Goal: Communication & Community: Answer question/provide support

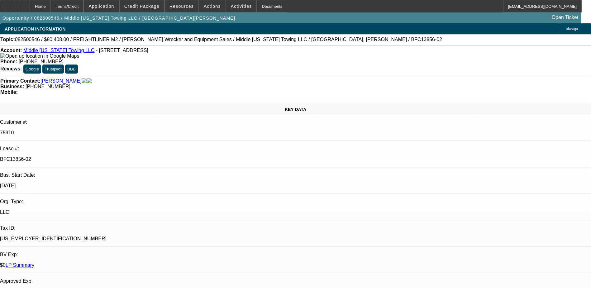
select select "0"
select select "2"
select select "0"
select select "6"
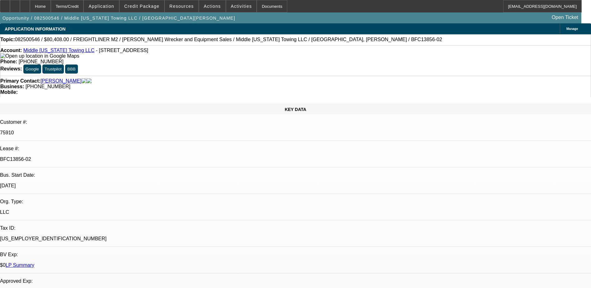
select select "0"
select select "6"
select select "0"
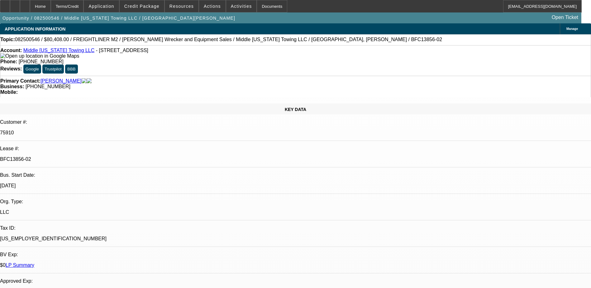
select select "0"
select select "2"
select select "0"
select select "6"
select select "0"
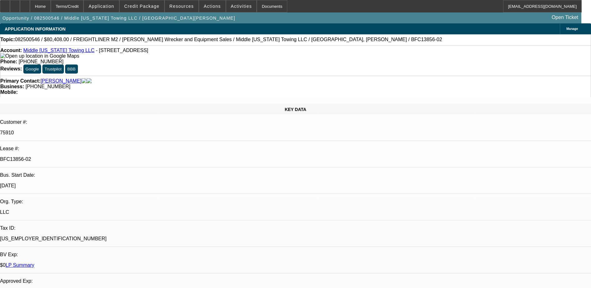
select select "0"
select select "2"
select select "0"
select select "6"
click at [30, 2] on div at bounding box center [25, 6] width 10 height 12
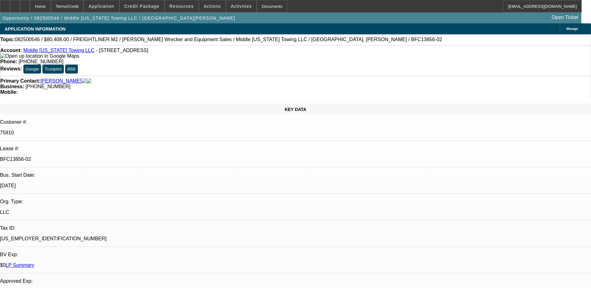
select select "0"
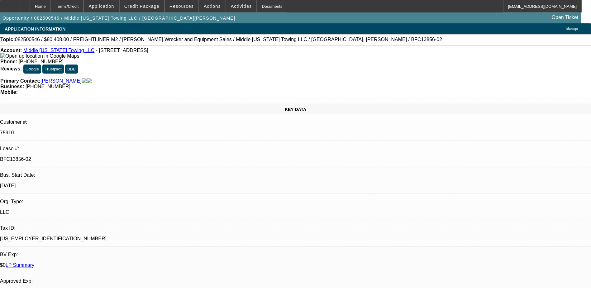
select select "0"
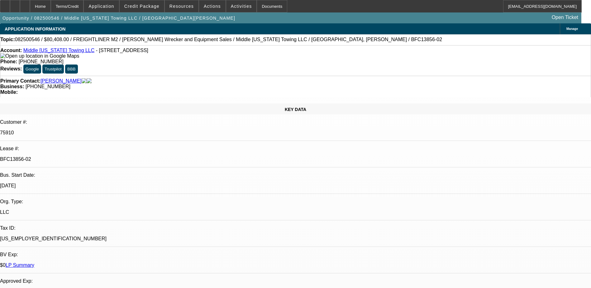
select select "0"
select select "1"
select select "2"
select select "6"
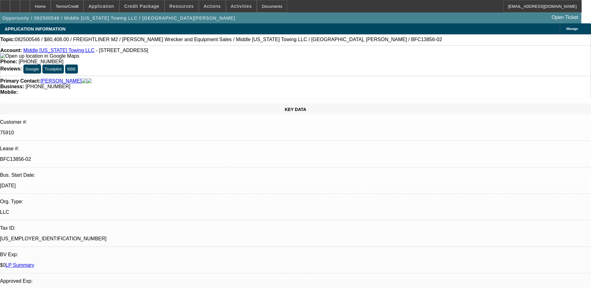
select select "1"
select select "6"
select select "1"
select select "2"
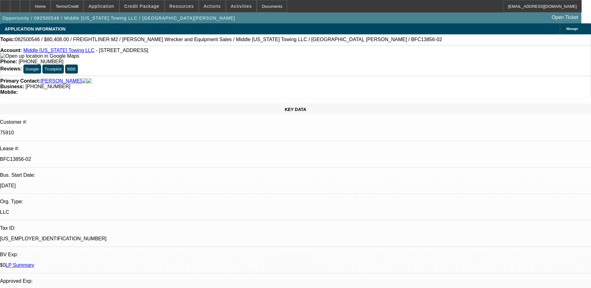
select select "6"
select select "1"
select select "2"
select select "6"
drag, startPoint x: 443, startPoint y: 74, endPoint x: 445, endPoint y: 70, distance: 4.1
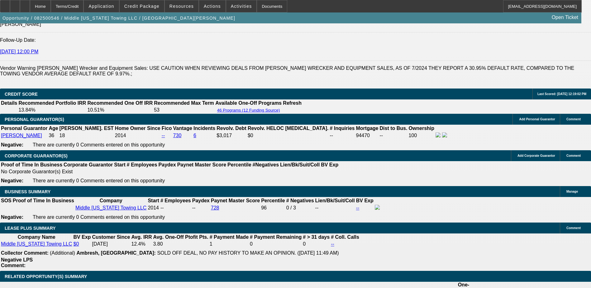
scroll to position [1060, 0]
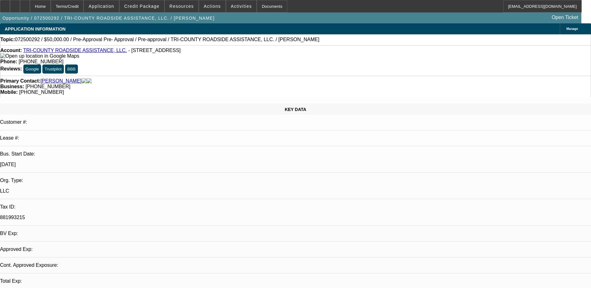
select select "0"
select select "2"
select select "0.1"
select select "1"
select select "2"
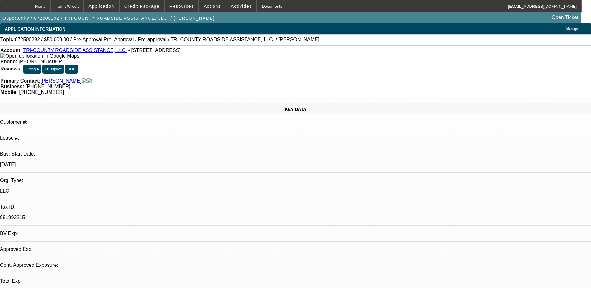
select select "4"
click at [52, 53] on link "TRI-COUNTY ROADSIDE ASSISTANCE, LLC." at bounding box center [75, 50] width 104 height 5
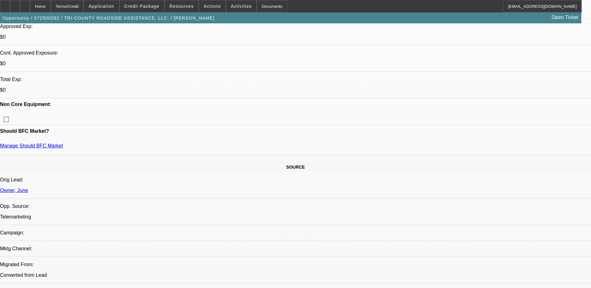
scroll to position [249, 0]
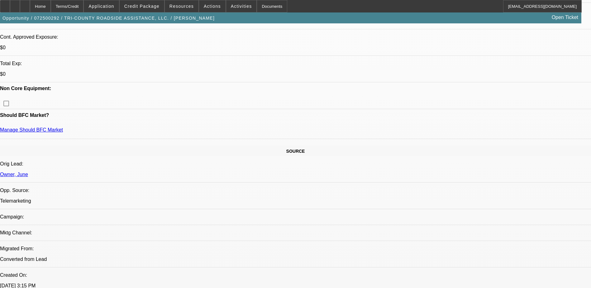
radio input "true"
type textarea "e"
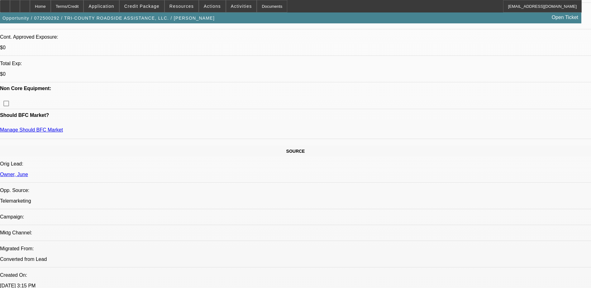
type textarea "responded to email on whether this has become a project for later or he still w…"
radio input "true"
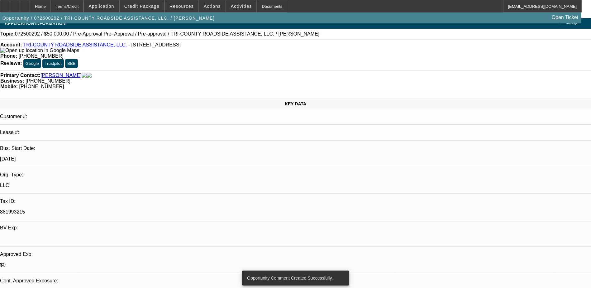
scroll to position [0, 0]
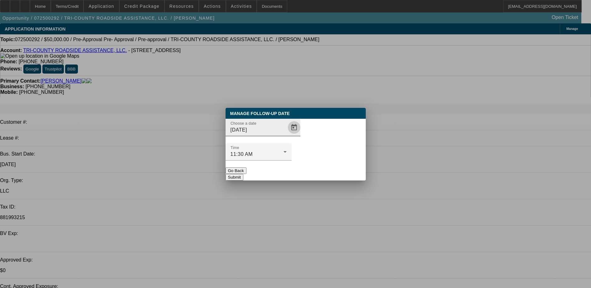
click at [287, 135] on span "Open calendar" at bounding box center [294, 127] width 15 height 15
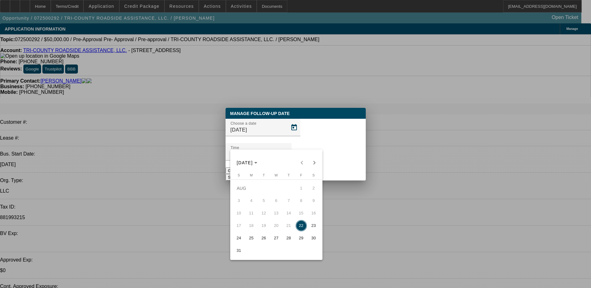
click at [299, 243] on span "29" at bounding box center [301, 238] width 11 height 11
type input "8/29/2025"
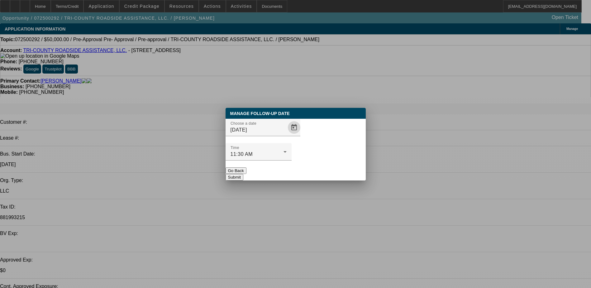
click at [243, 174] on button "Submit" at bounding box center [235, 177] width 18 height 7
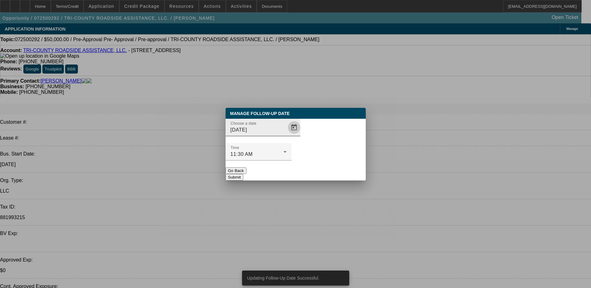
click at [287, 135] on span "Open calendar" at bounding box center [294, 127] width 15 height 15
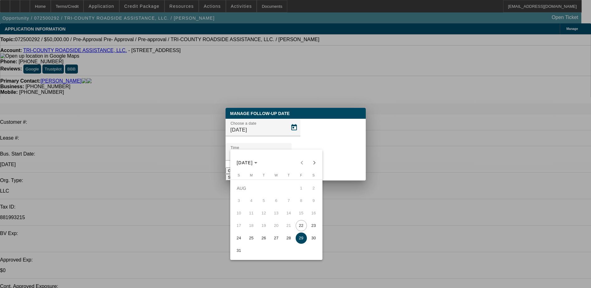
drag, startPoint x: 285, startPoint y: 240, endPoint x: 276, endPoint y: 241, distance: 9.1
click at [276, 241] on tr "24 25 26 27 28 29 30" at bounding box center [276, 238] width 87 height 12
click at [276, 241] on span "27" at bounding box center [276, 238] width 11 height 11
type input "8/27/2025"
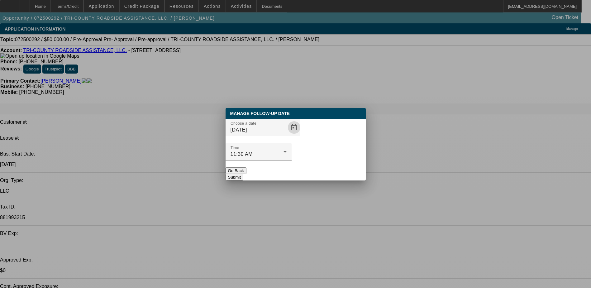
click at [243, 174] on button "Submit" at bounding box center [235, 177] width 18 height 7
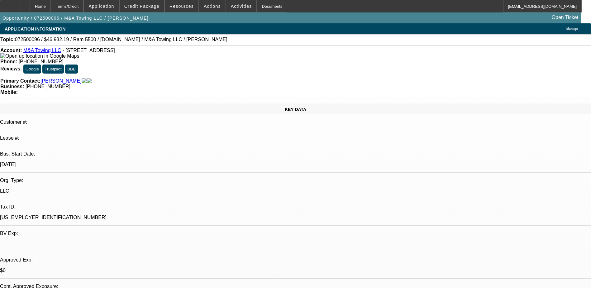
select select "0"
select select "2"
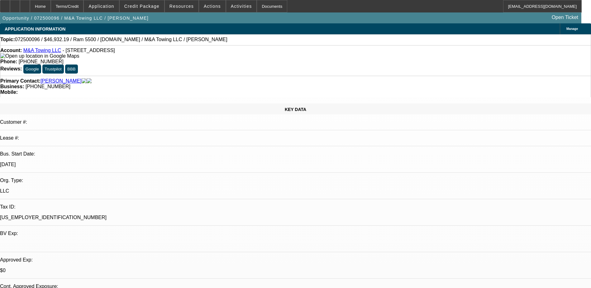
select select "0"
select select "2"
select select "0"
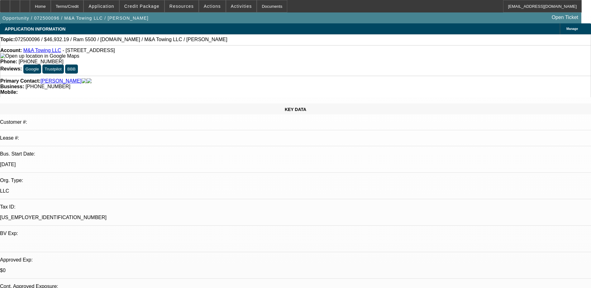
select select "2"
select select "0"
select select "1"
select select "6"
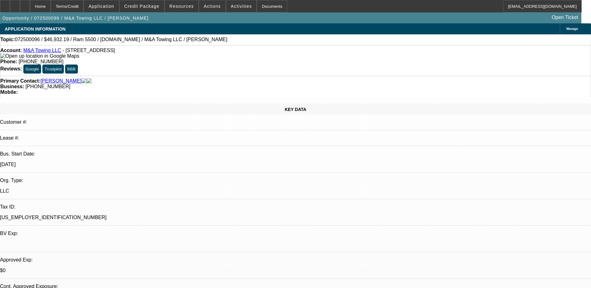
select select "1"
select select "2"
select select "6"
select select "1"
select select "2"
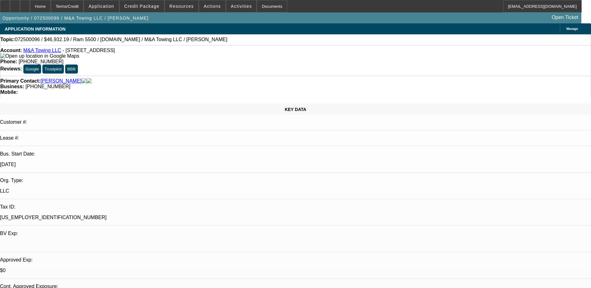
select select "6"
select select "1"
select select "2"
select select "6"
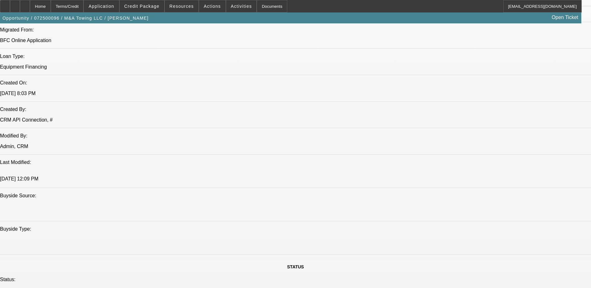
scroll to position [468, 0]
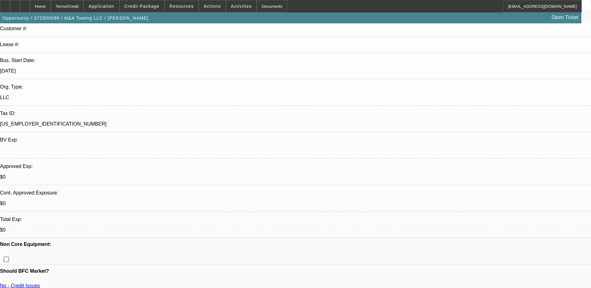
scroll to position [0, 0]
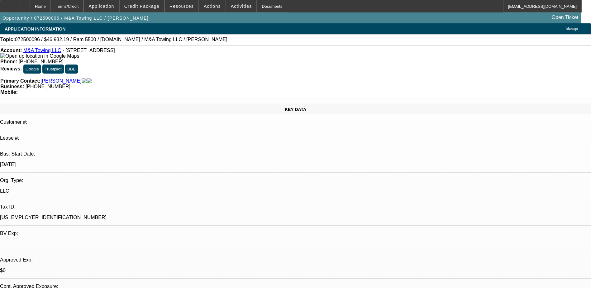
radio input "true"
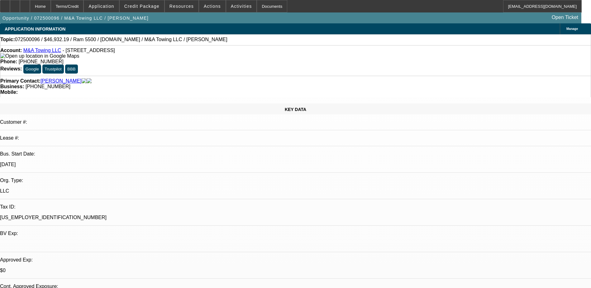
drag, startPoint x: 434, startPoint y: 129, endPoint x: 495, endPoint y: 121, distance: 61.4
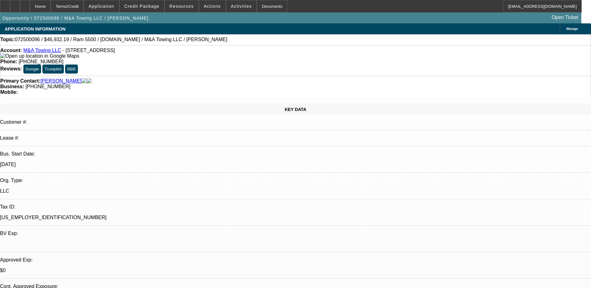
type textarea "bought it cash. didn't even use his other lender. he did not want to take the t…"
radio input "true"
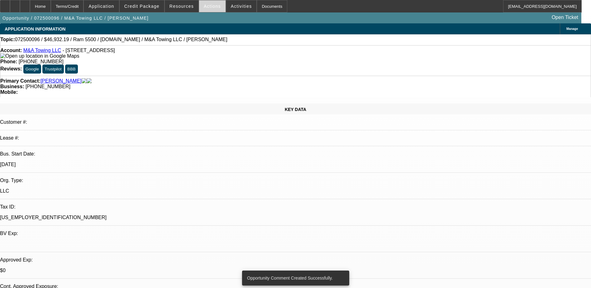
click at [208, 7] on span "Actions" at bounding box center [212, 6] width 17 height 5
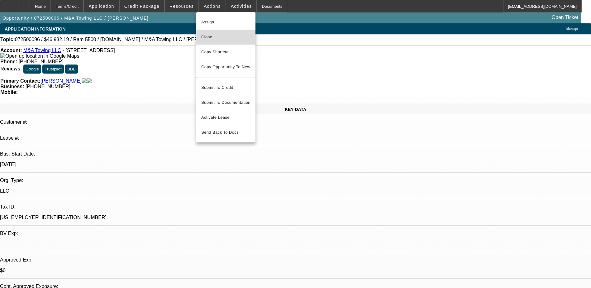
click at [214, 36] on span "Close" at bounding box center [225, 36] width 49 height 7
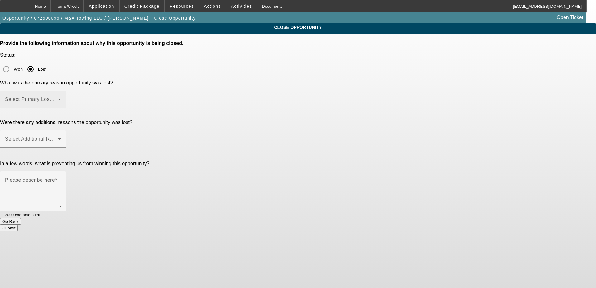
click at [71, 97] on mat-label "Select Primary Lost Reason" at bounding box center [38, 99] width 66 height 5
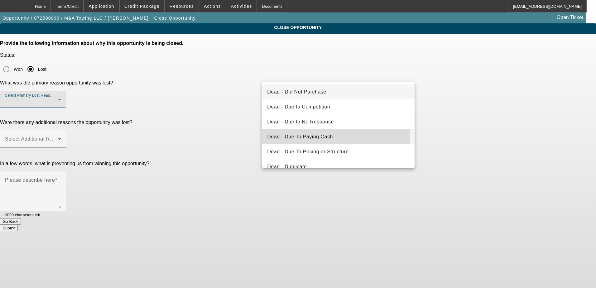
click at [310, 137] on span "Dead - Due To Paying Cash" at bounding box center [300, 136] width 66 height 7
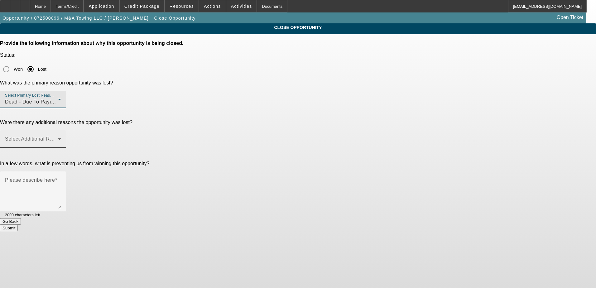
click at [61, 130] on div "Select Additional Reasons" at bounding box center [33, 138] width 56 height 17
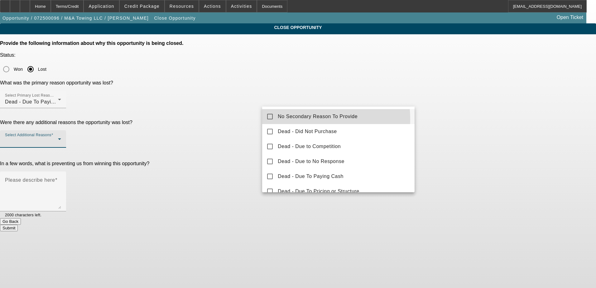
click at [295, 119] on span "No Secondary Reason To Provide" at bounding box center [318, 116] width 80 height 7
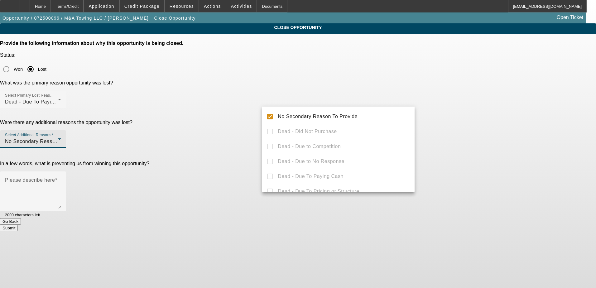
click at [243, 145] on div at bounding box center [298, 144] width 596 height 288
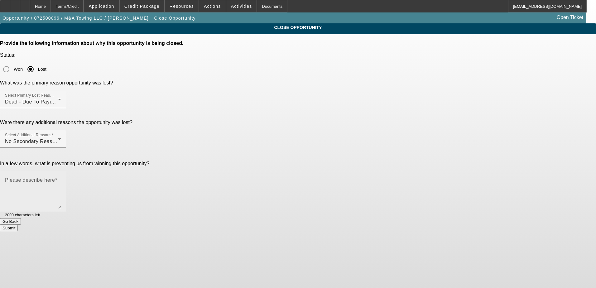
click at [55, 177] on mat-label "Please describe here" at bounding box center [30, 179] width 50 height 5
click at [61, 179] on textarea "Please describe here" at bounding box center [33, 194] width 56 height 30
type textarea "He gave up on getting his business reinstated and paid cash"
click at [18, 225] on button "Submit" at bounding box center [9, 228] width 18 height 7
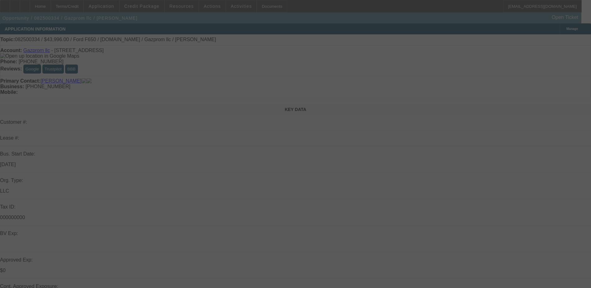
select select "0"
select select "2"
select select "0.1"
select select "4"
select select "0.2"
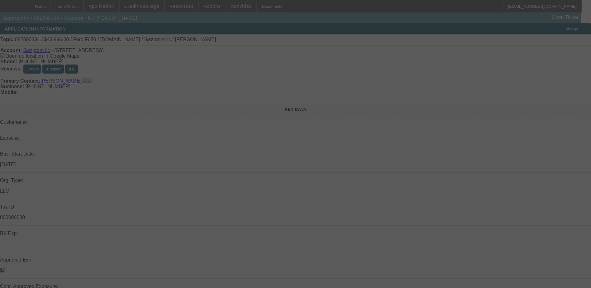
select select "0"
select select "2"
select select "0.1"
select select "4"
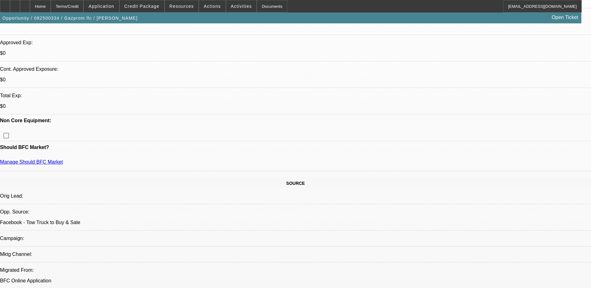
scroll to position [218, 0]
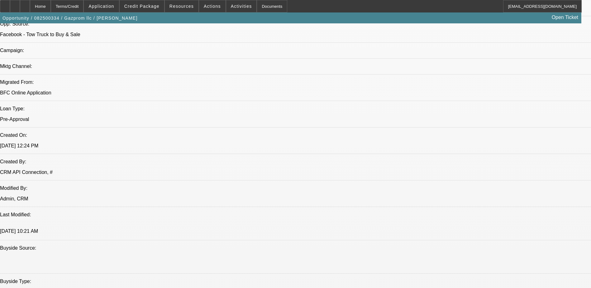
scroll to position [125, 0]
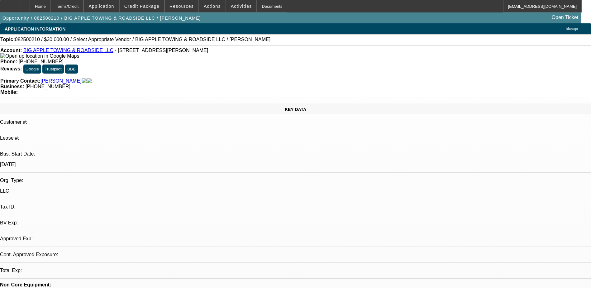
select select "0"
select select "2"
select select "0.1"
select select "1"
select select "2"
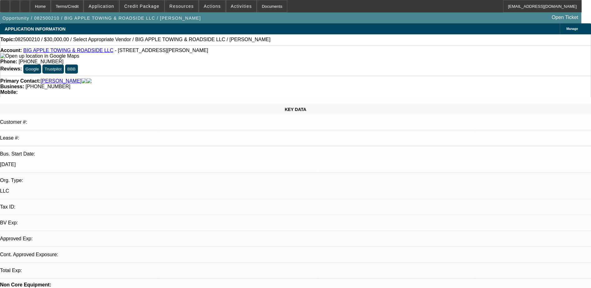
select select "4"
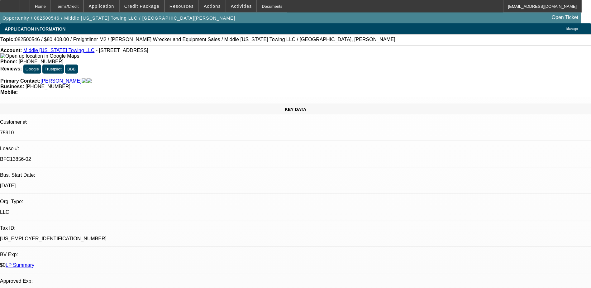
select select "0"
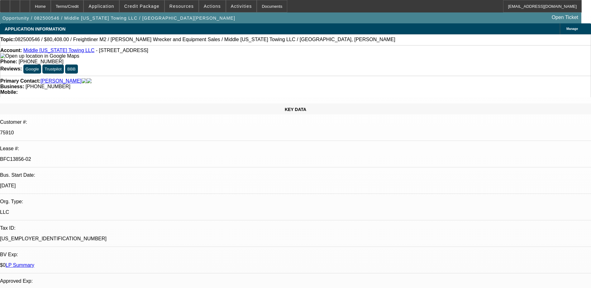
select select "0"
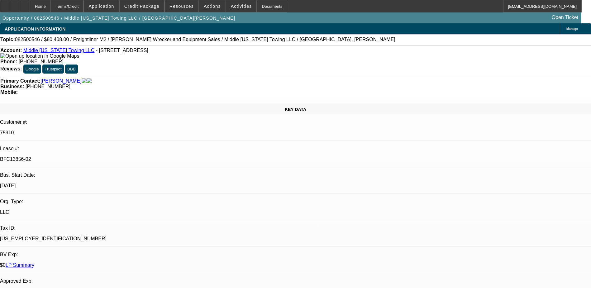
select select "0"
select select "1"
select select "2"
select select "6"
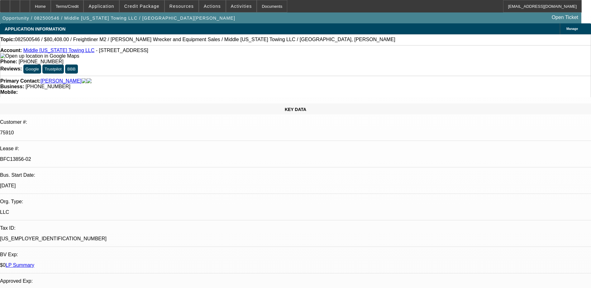
select select "1"
select select "6"
select select "1"
select select "2"
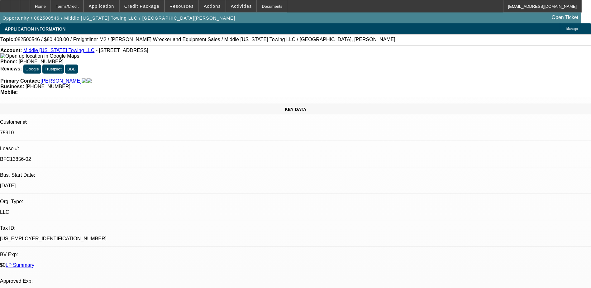
select select "6"
select select "1"
select select "2"
select select "6"
click at [25, 4] on icon at bounding box center [25, 4] width 0 height 0
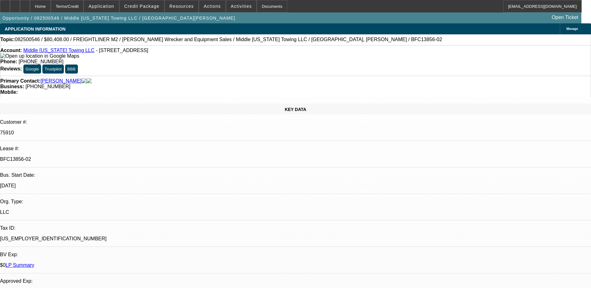
select select "0"
select select "2"
select select "0"
select select "6"
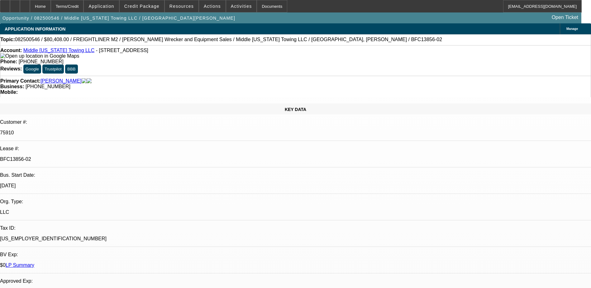
select select "0"
select select "6"
select select "0"
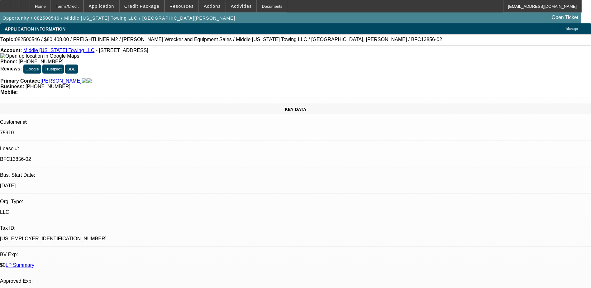
select select "0"
select select "2"
select select "0"
select select "6"
select select "0"
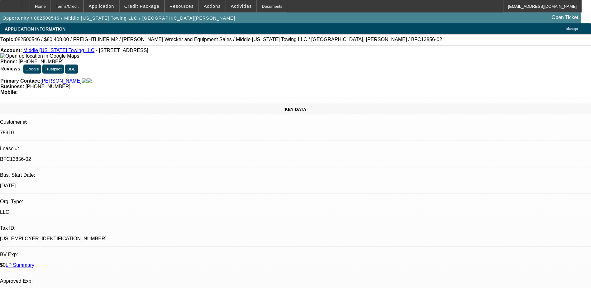
select select "0"
select select "2"
select select "0"
select select "6"
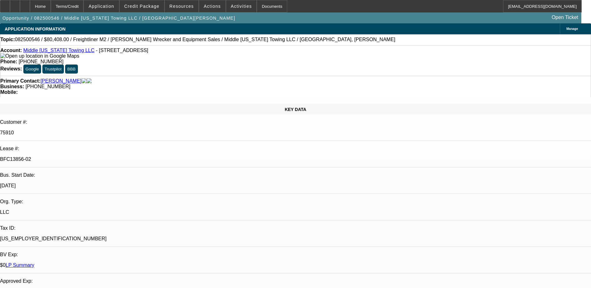
select select "0"
select select "2"
select select "0"
select select "6"
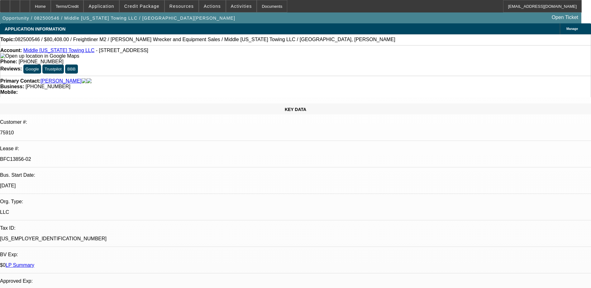
select select "0"
select select "6"
select select "0"
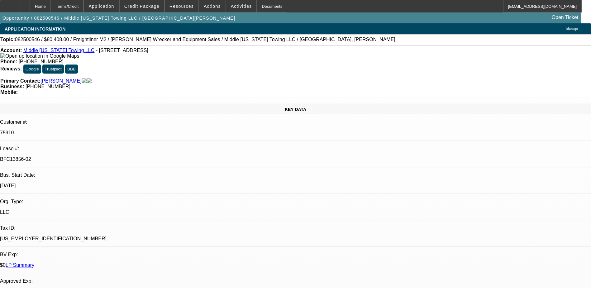
select select "0"
select select "2"
select select "0"
select select "6"
select select "0"
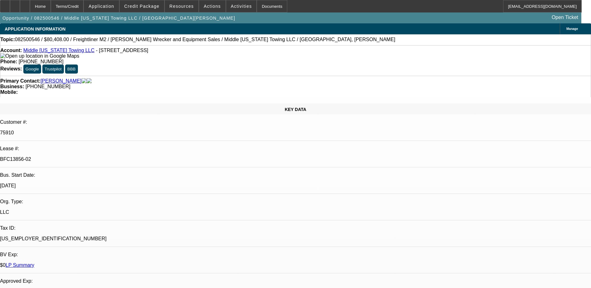
select select "0"
select select "2"
select select "0"
select select "6"
click at [25, 4] on icon at bounding box center [25, 4] width 0 height 0
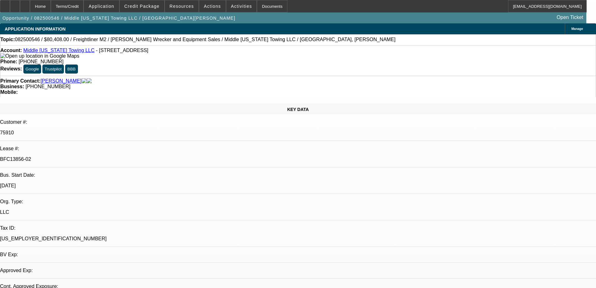
select select "0"
select select "2"
select select "0"
select select "6"
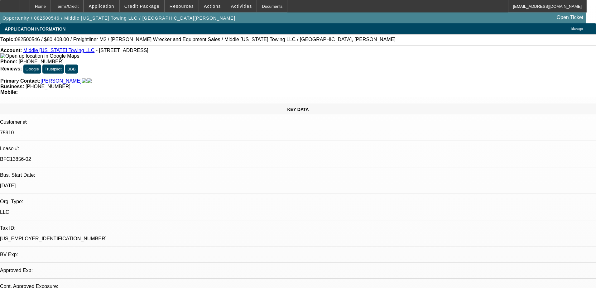
select select "0"
select select "6"
select select "0"
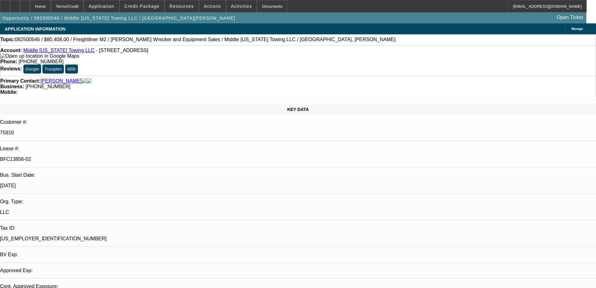
select select "0"
select select "2"
select select "0"
select select "6"
select select "0"
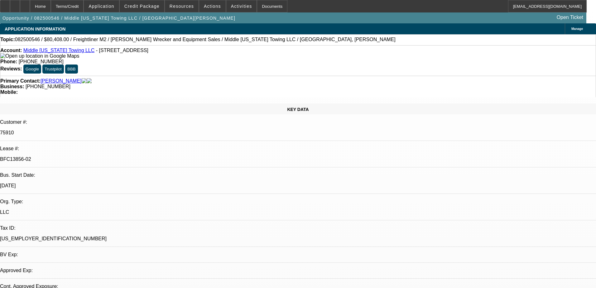
select select "0"
select select "2"
select select "0"
select select "6"
